Goal: Task Accomplishment & Management: Manage account settings

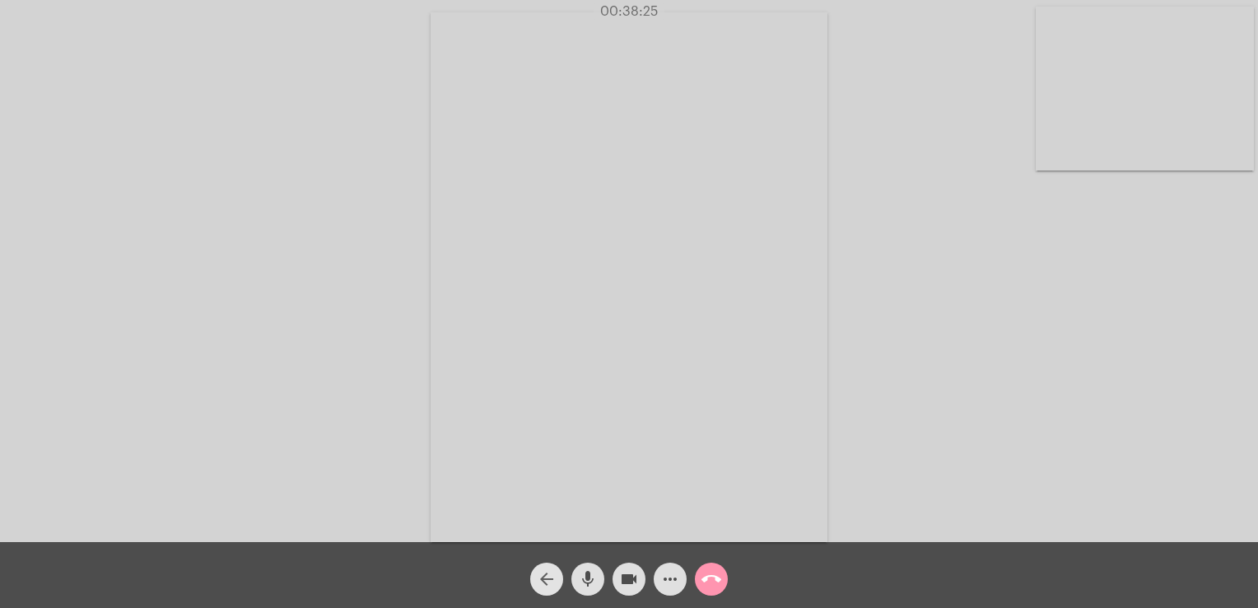
click at [552, 572] on mat-icon "arrow_back" at bounding box center [547, 579] width 20 height 20
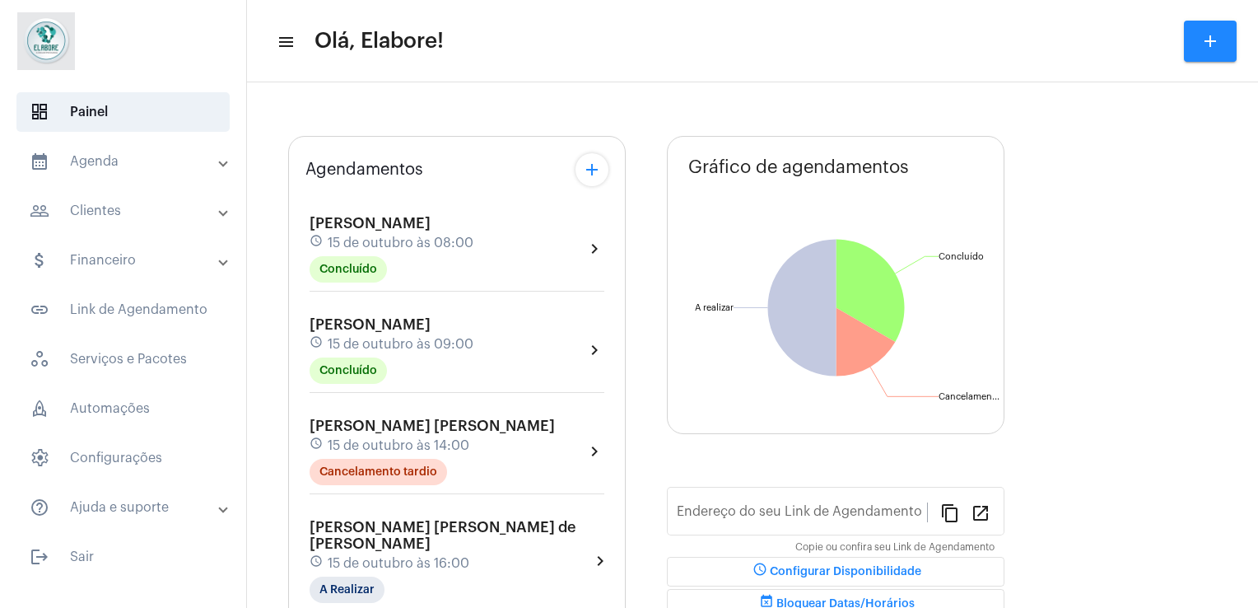
type input "[URL][DOMAIN_NAME]"
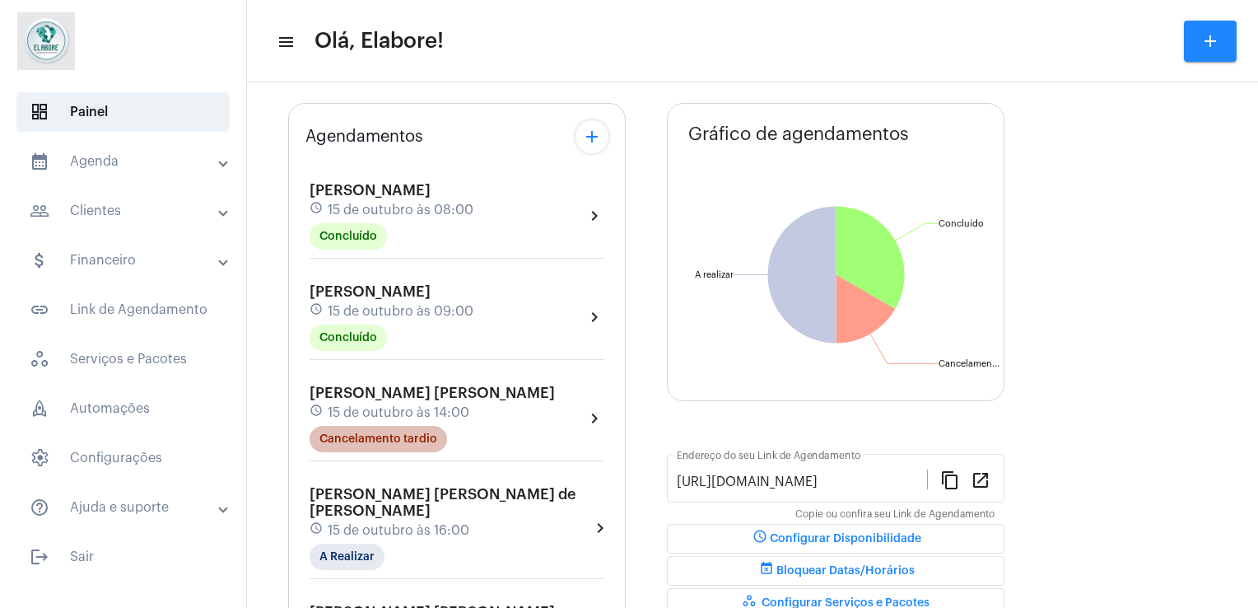
scroll to position [85, 0]
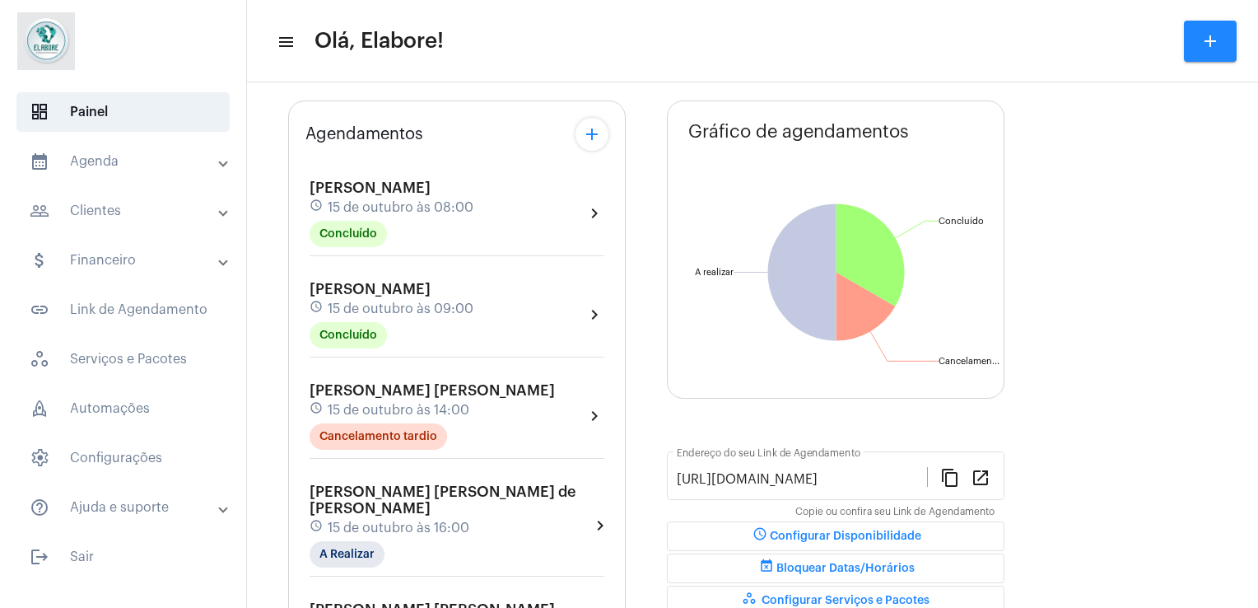
click at [360, 549] on div "[PERSON_NAME] [PERSON_NAME] de [PERSON_NAME] schedule 15 de outubro às 16:00 A …" at bounding box center [456, 529] width 303 height 101
click at [356, 541] on mat-chip "A Realizar" at bounding box center [347, 554] width 75 height 26
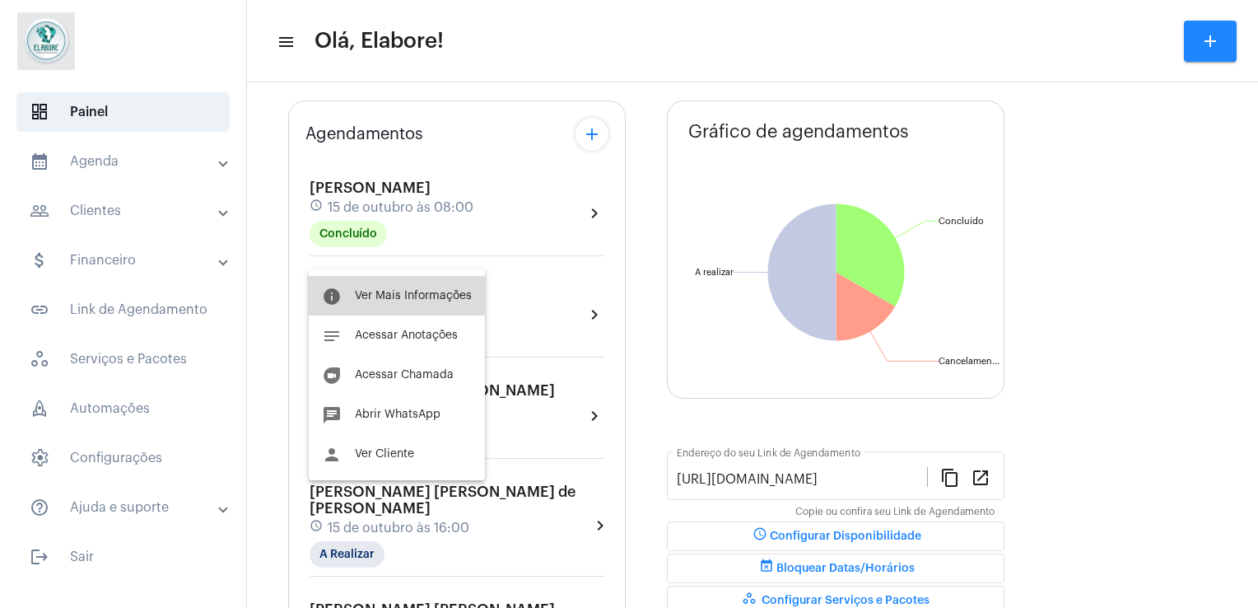
click at [380, 292] on span "Ver Mais Informações" at bounding box center [413, 296] width 117 height 12
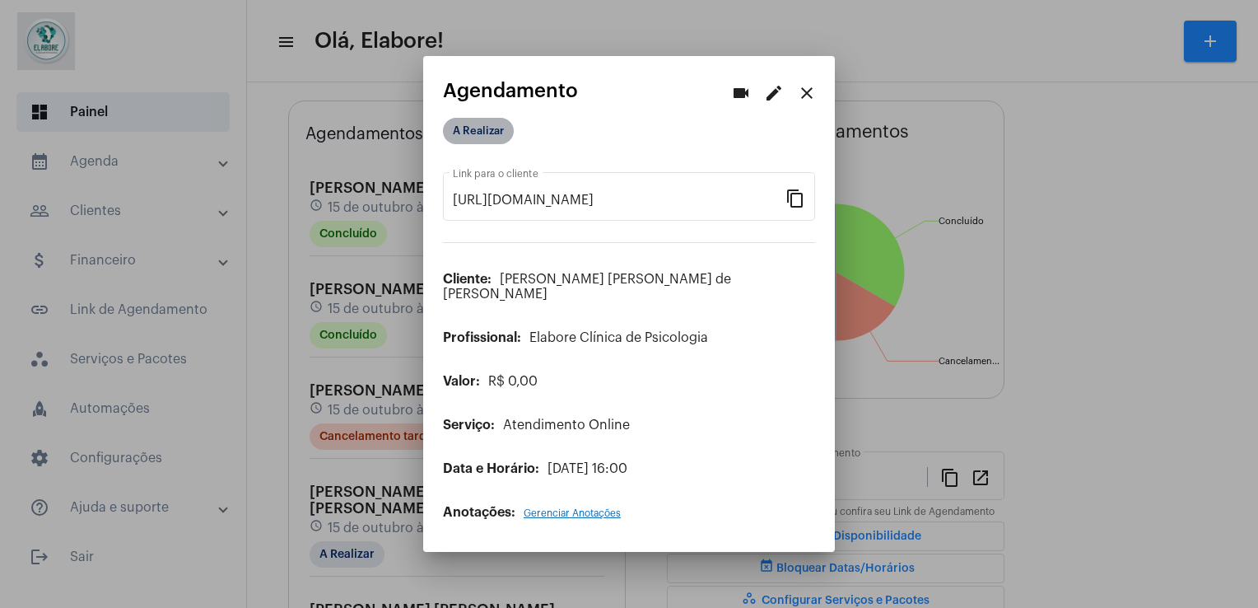
click at [496, 144] on mat-chip "A Realizar" at bounding box center [478, 131] width 71 height 26
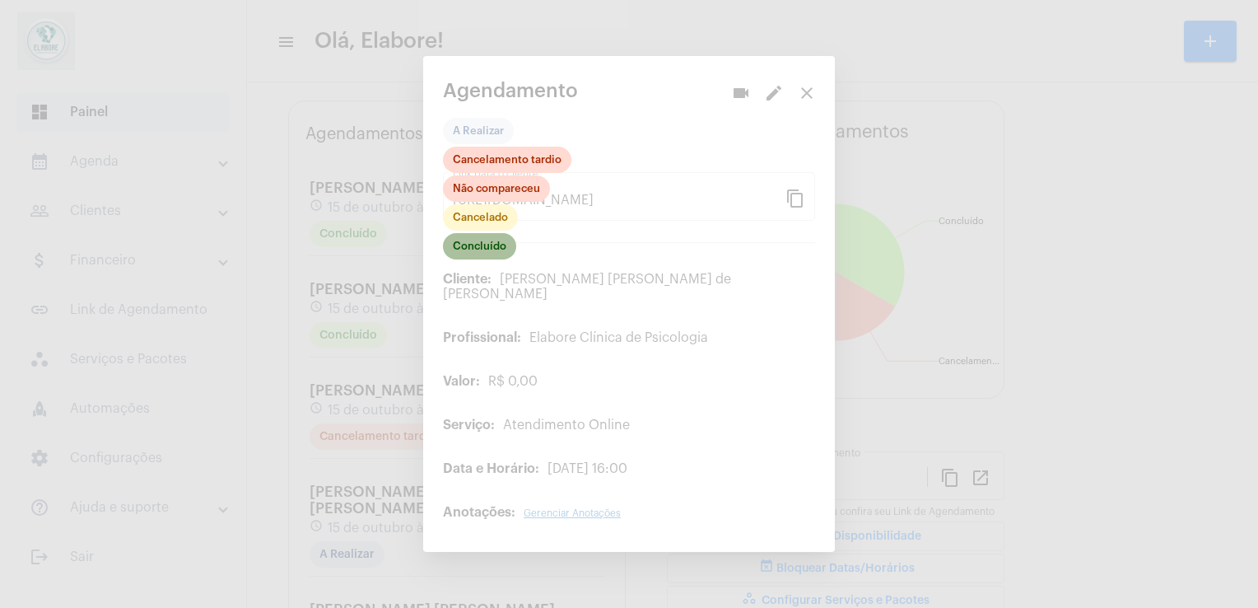
click at [496, 259] on mat-chip "Concluído" at bounding box center [479, 246] width 73 height 26
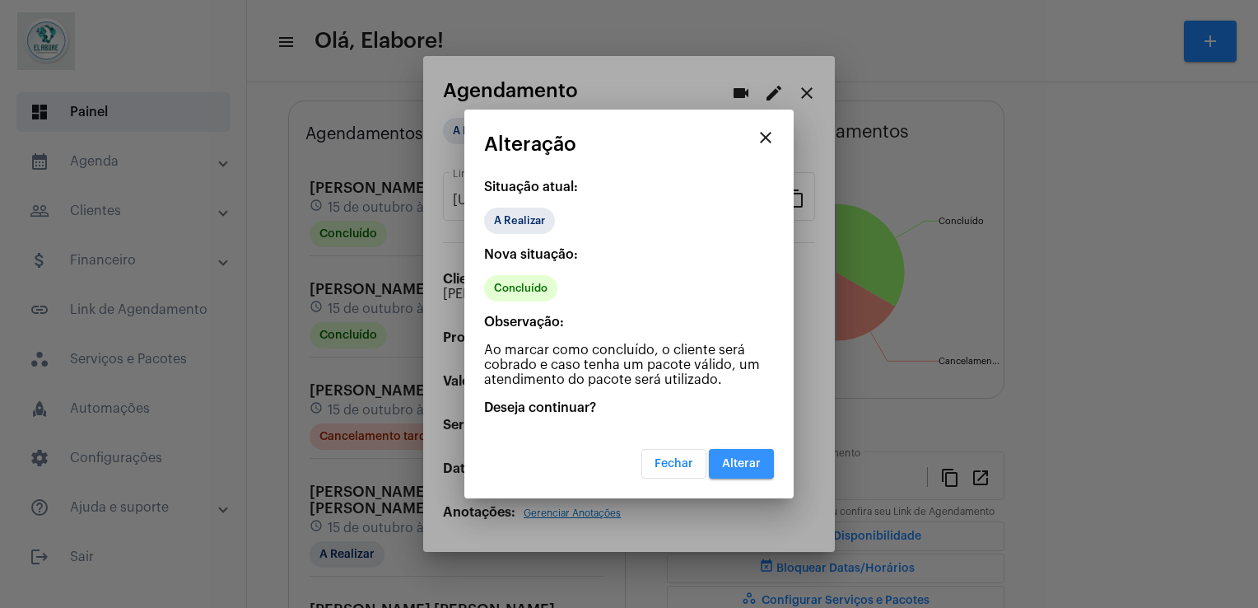
click at [764, 468] on button "Alterar" at bounding box center [741, 464] width 65 height 30
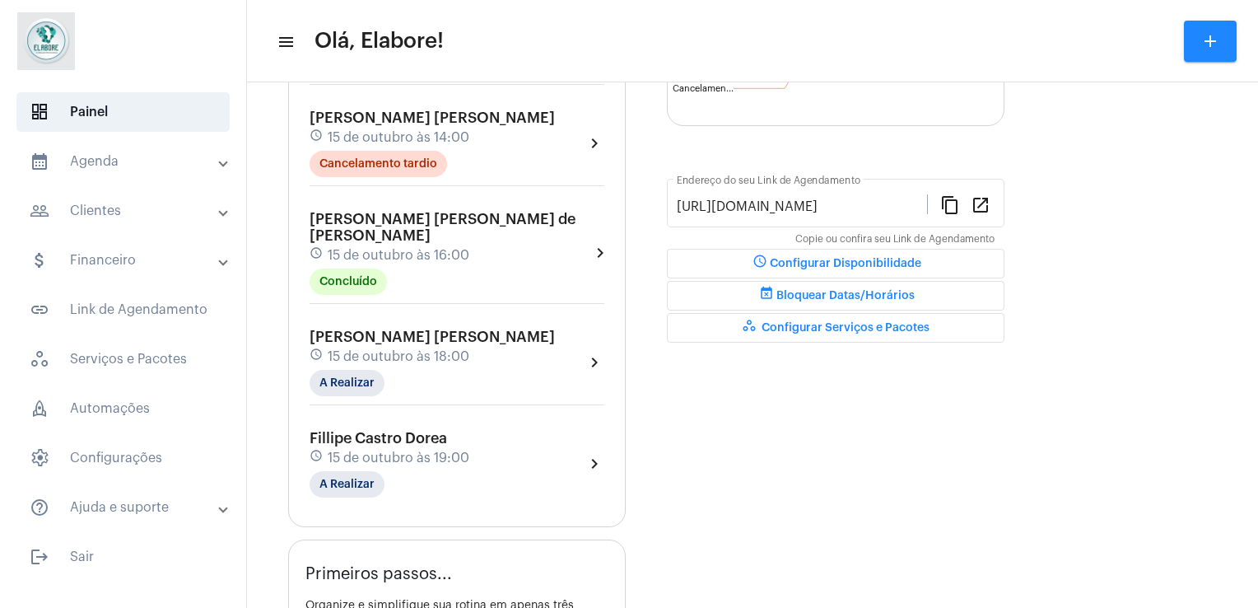
scroll to position [358, 0]
